Goal: Task Accomplishment & Management: Complete application form

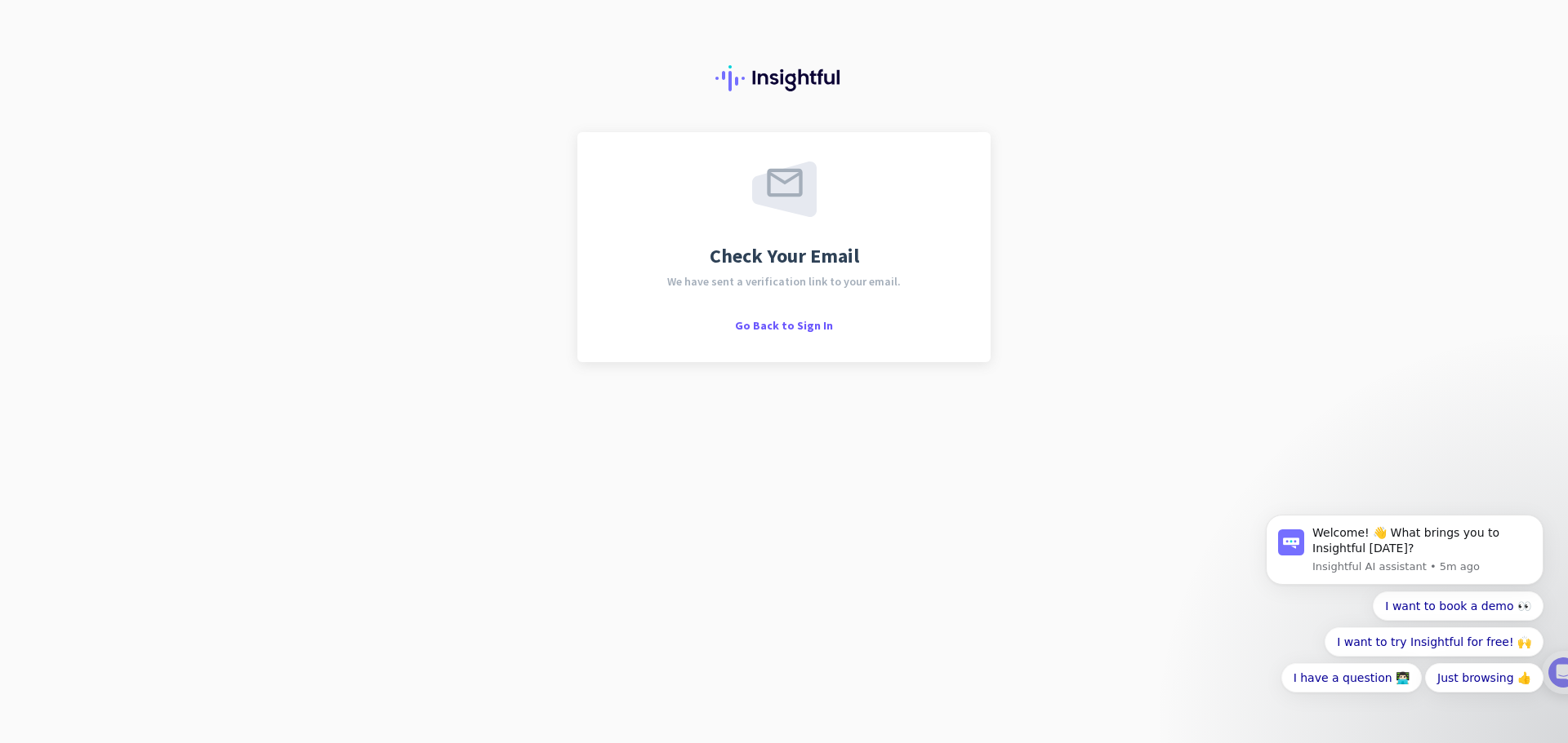
click at [1080, 481] on div "Check Your Email We have sent a verification link to your email. Go Back to Sig…" at bounding box center [784, 372] width 1568 height 743
click at [1537, 520] on icon "Dismiss notification" at bounding box center [1537, 519] width 6 height 6
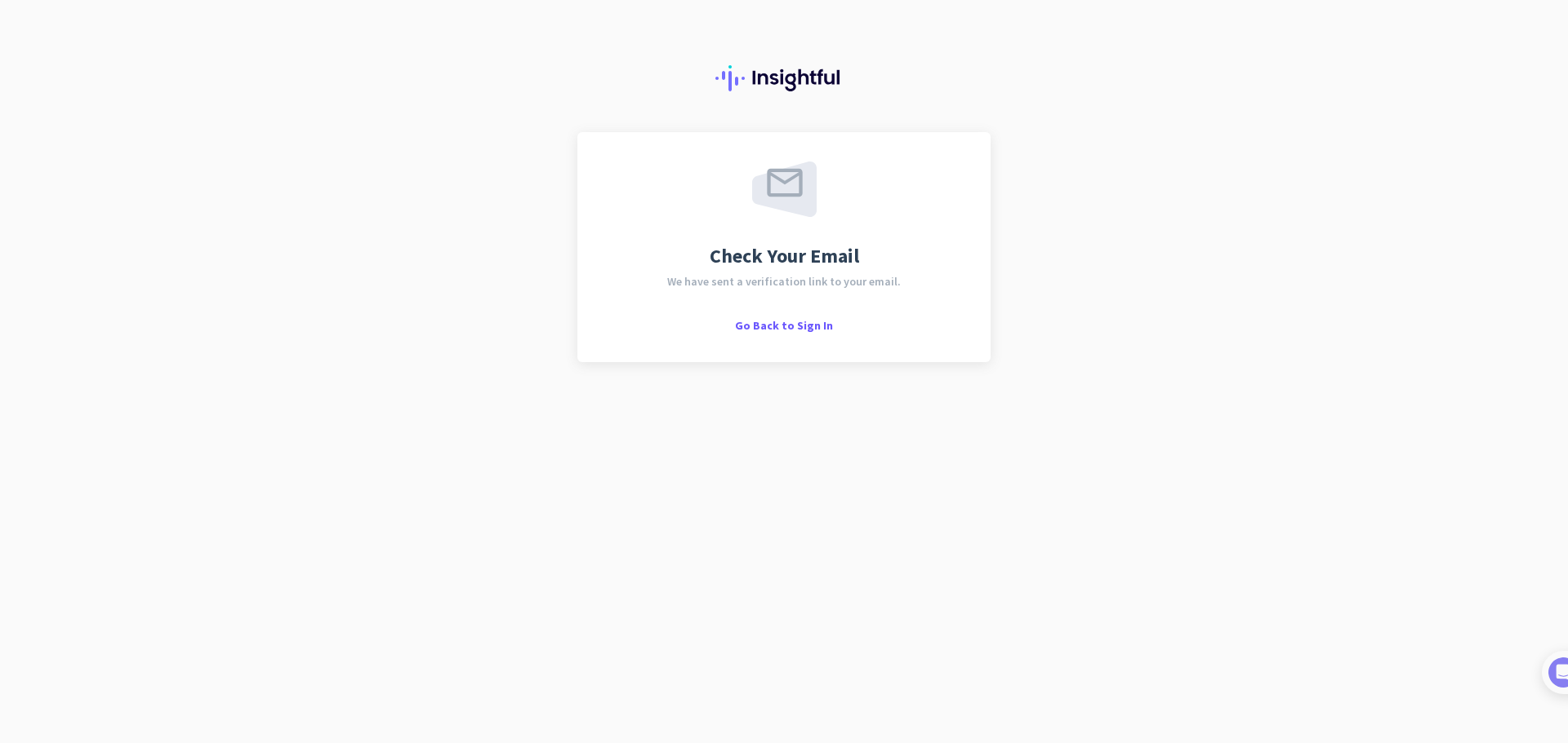
click at [1496, 600] on div "Check Your Email We have sent a verification link to your email. Go Back to Sig…" at bounding box center [784, 372] width 1568 height 743
click at [481, 248] on div "Check Your Email We have sent a verification link to your email. Go Back to Sig…" at bounding box center [784, 372] width 1568 height 743
drag, startPoint x: 523, startPoint y: 231, endPoint x: 538, endPoint y: 387, distance: 156.7
click at [535, 374] on div "Check Your Email We have sent a verification link to your email. Go Back to Sig…" at bounding box center [784, 372] width 1568 height 743
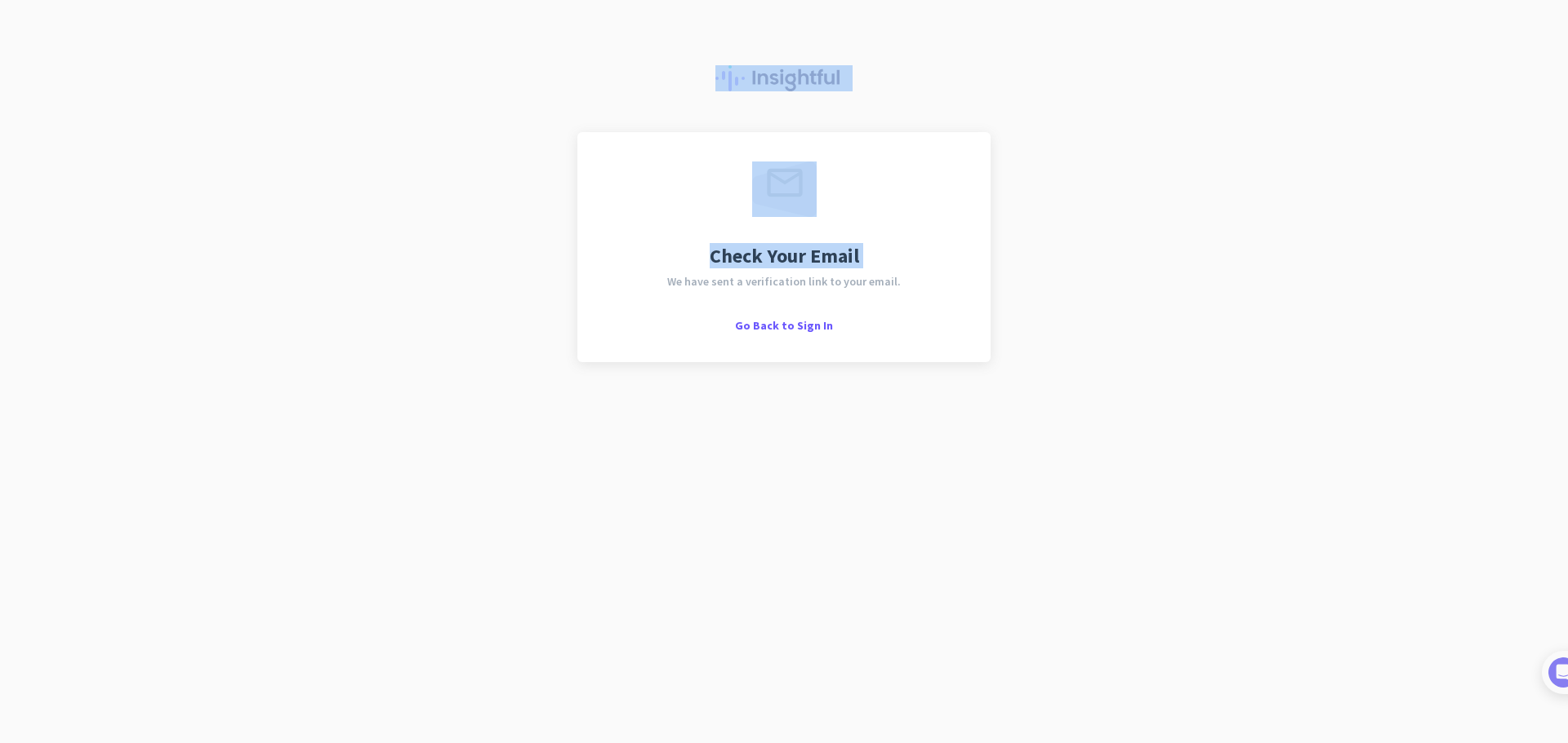
click at [534, 378] on div "Check Your Email We have sent a verification link to your email. Go Back to Sig…" at bounding box center [784, 372] width 1568 height 743
drag, startPoint x: 692, startPoint y: 70, endPoint x: 1188, endPoint y: 227, distance: 520.3
click at [1028, 223] on div "Check Your Email We have sent a verification link to your email. Go Back to Sig…" at bounding box center [784, 372] width 1568 height 743
click at [1358, 214] on div "Check Your Email We have sent a verification link to your email. Go Back to Sig…" at bounding box center [784, 372] width 1568 height 743
click at [955, 479] on div "Check Your Email We have sent a verification link to your email. Go Back to Sig…" at bounding box center [784, 372] width 1568 height 743
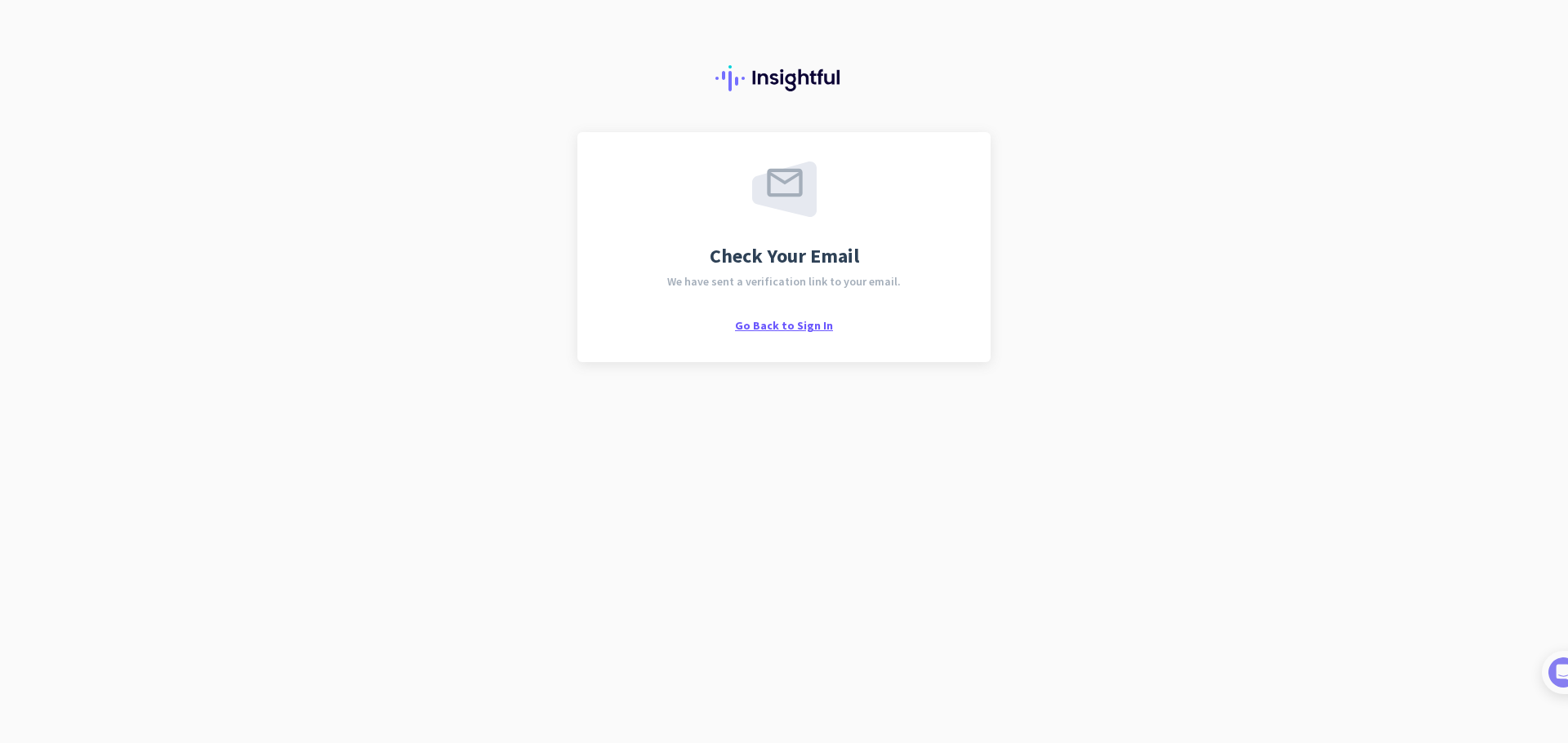
drag, startPoint x: 254, startPoint y: 7, endPoint x: 767, endPoint y: 326, distance: 604.1
click at [767, 326] on span "Go Back to Sign In" at bounding box center [784, 325] width 98 height 14
